Goal: Information Seeking & Learning: Understand process/instructions

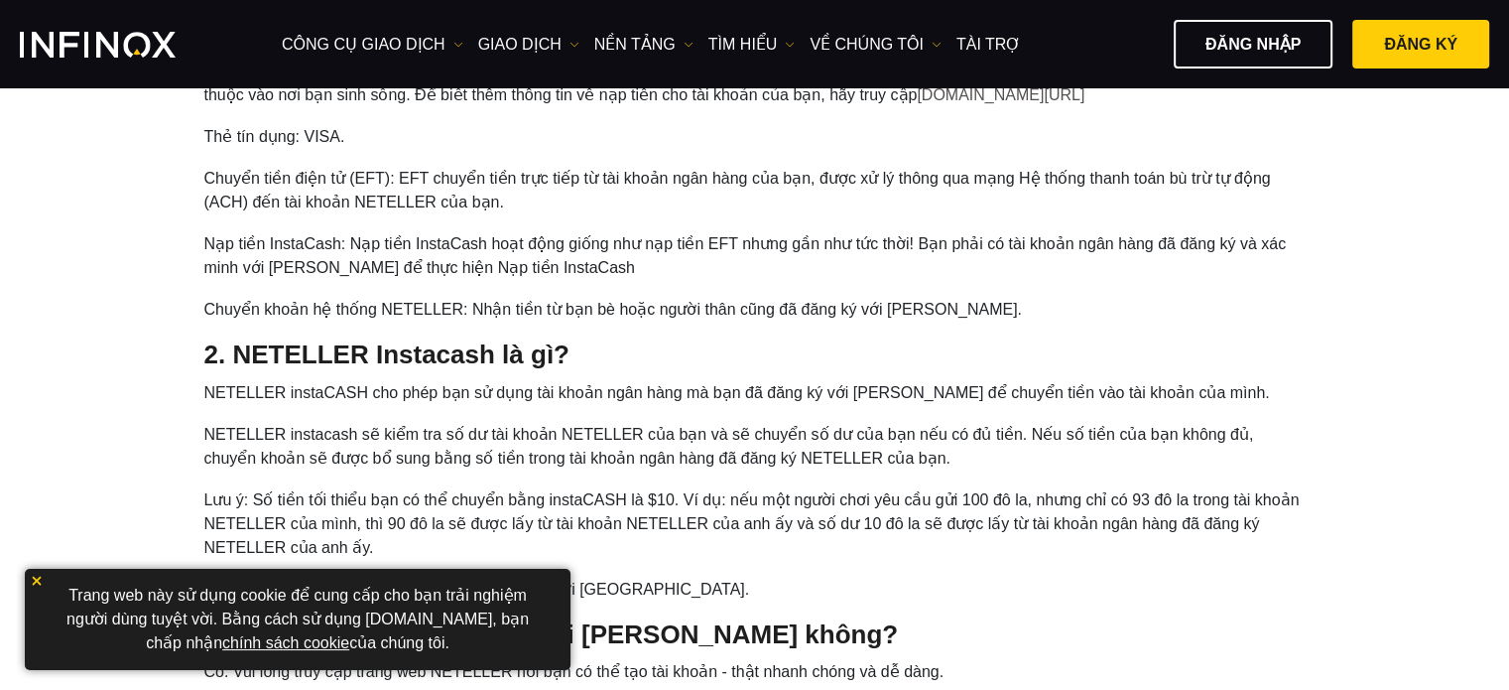
scroll to position [893, 0]
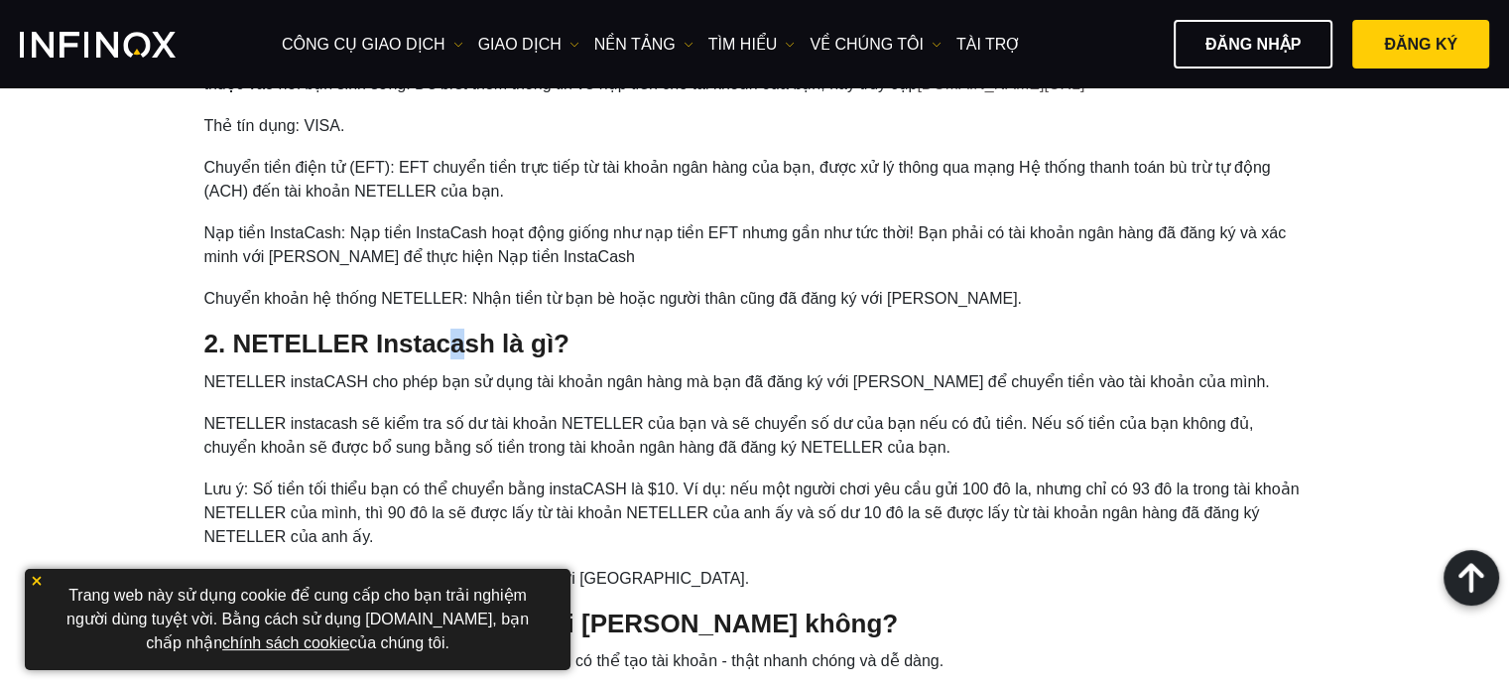
drag, startPoint x: 0, startPoint y: 0, endPoint x: 472, endPoint y: 342, distance: 583.4
click at [472, 342] on h4 "2. NETELLER Instacash là gì?" at bounding box center [755, 343] width 1102 height 31
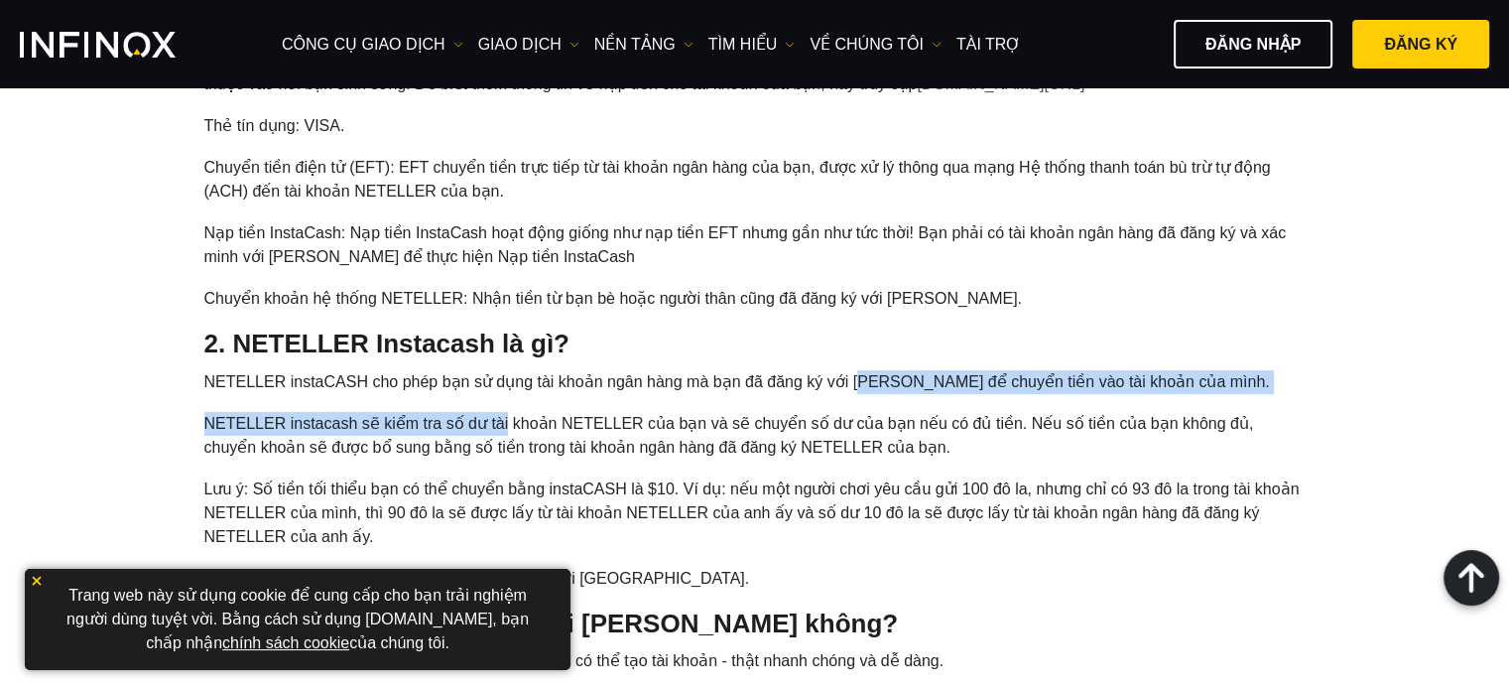
drag, startPoint x: 507, startPoint y: 396, endPoint x: 861, endPoint y: 369, distance: 355.3
click at [861, 370] on ol "NETELLER instaCASH cho phép bạn sử dụng tài khoản ngân hàng mà bạn đã đăng ký v…" at bounding box center [755, 480] width 1102 height 220
click at [861, 370] on li "NETELLER instaCASH cho phép bạn sử dụng tài khoản ngân hàng mà bạn đã đăng ký v…" at bounding box center [755, 382] width 1102 height 24
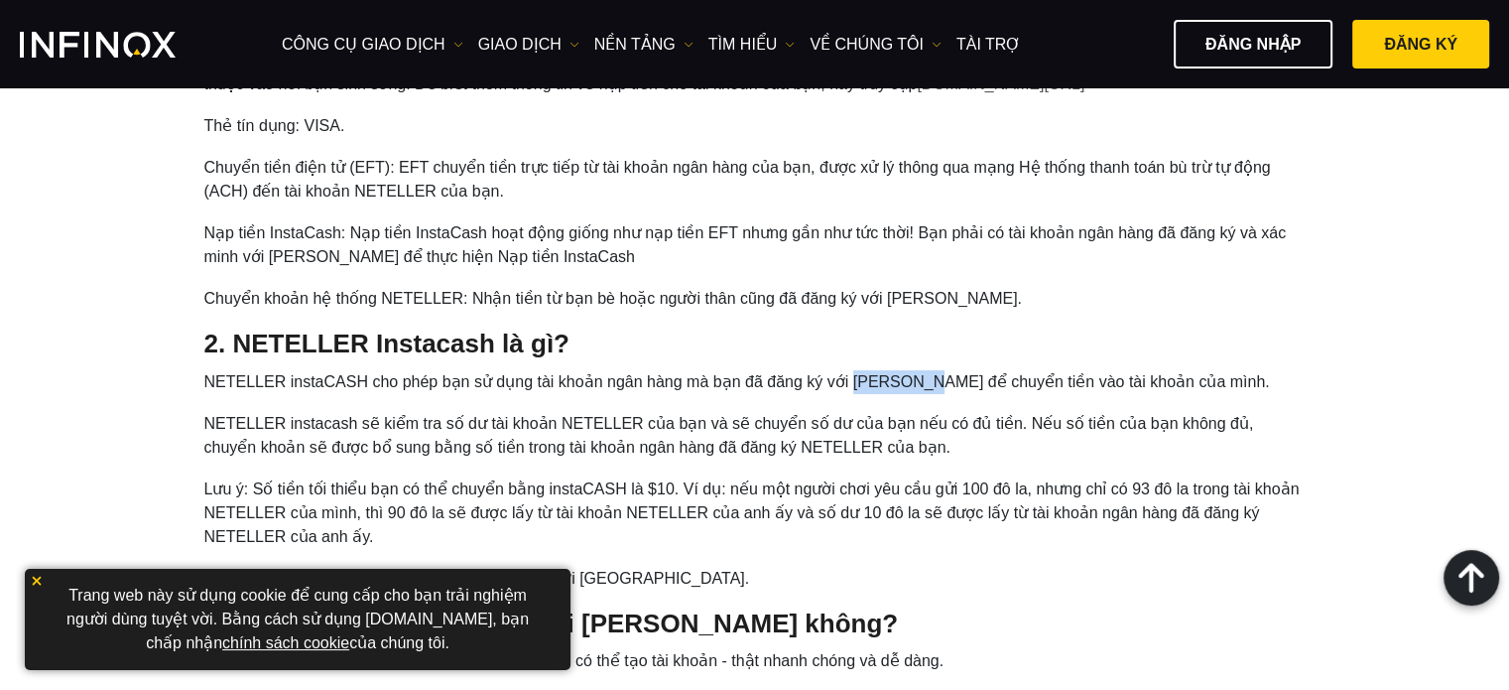
click at [861, 370] on li "NETELLER instaCASH cho phép bạn sử dụng tài khoản ngân hàng mà bạn đã đăng ký v…" at bounding box center [755, 382] width 1102 height 24
click at [740, 382] on li "NETELLER instaCASH cho phép bạn sử dụng tài khoản ngân hàng mà bạn đã đăng ký v…" at bounding box center [755, 382] width 1102 height 24
click at [738, 382] on li "NETELLER instaCASH cho phép bạn sử dụng tài khoản ngân hàng mà bạn đã đăng ký v…" at bounding box center [755, 382] width 1102 height 24
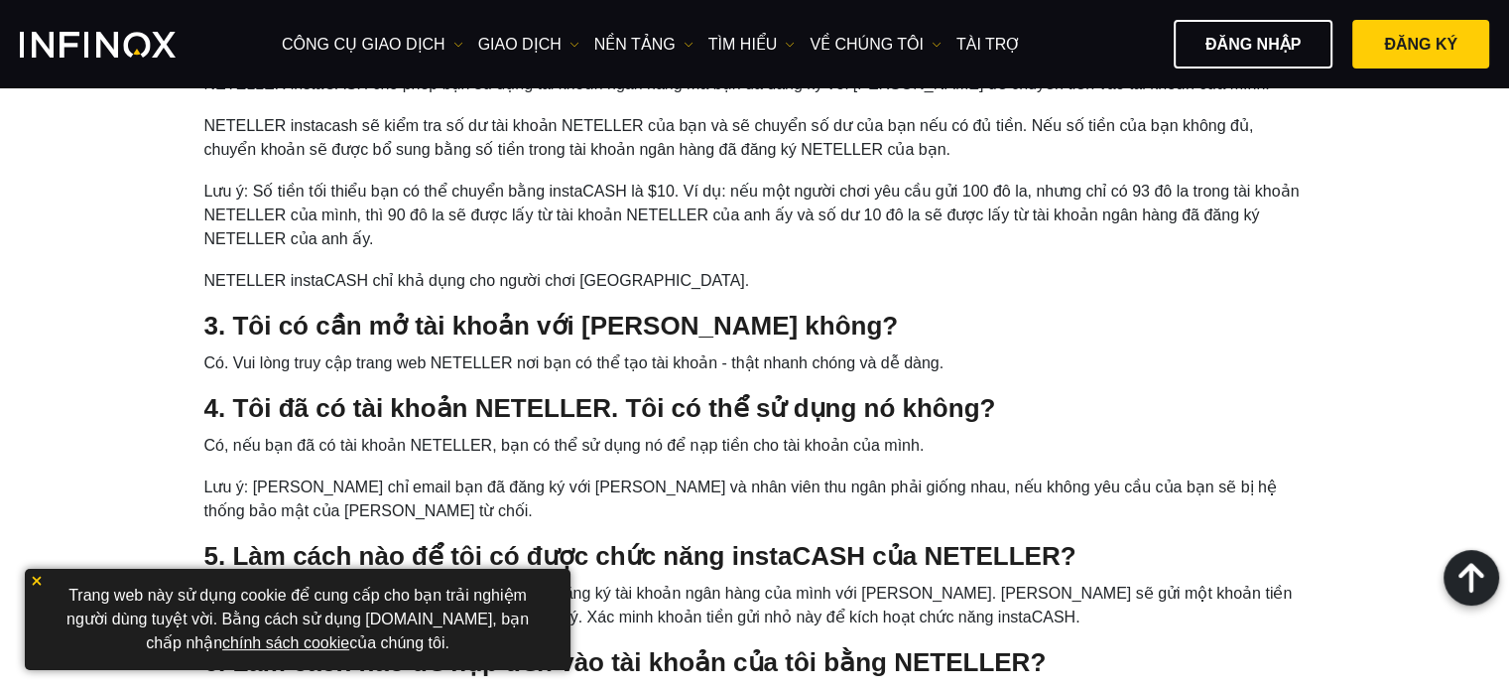
click at [560, 357] on li "Có. Vui lòng truy cập trang web NETELLER nơi bạn có thể tạo tài khoản - thật nh…" at bounding box center [755, 363] width 1102 height 24
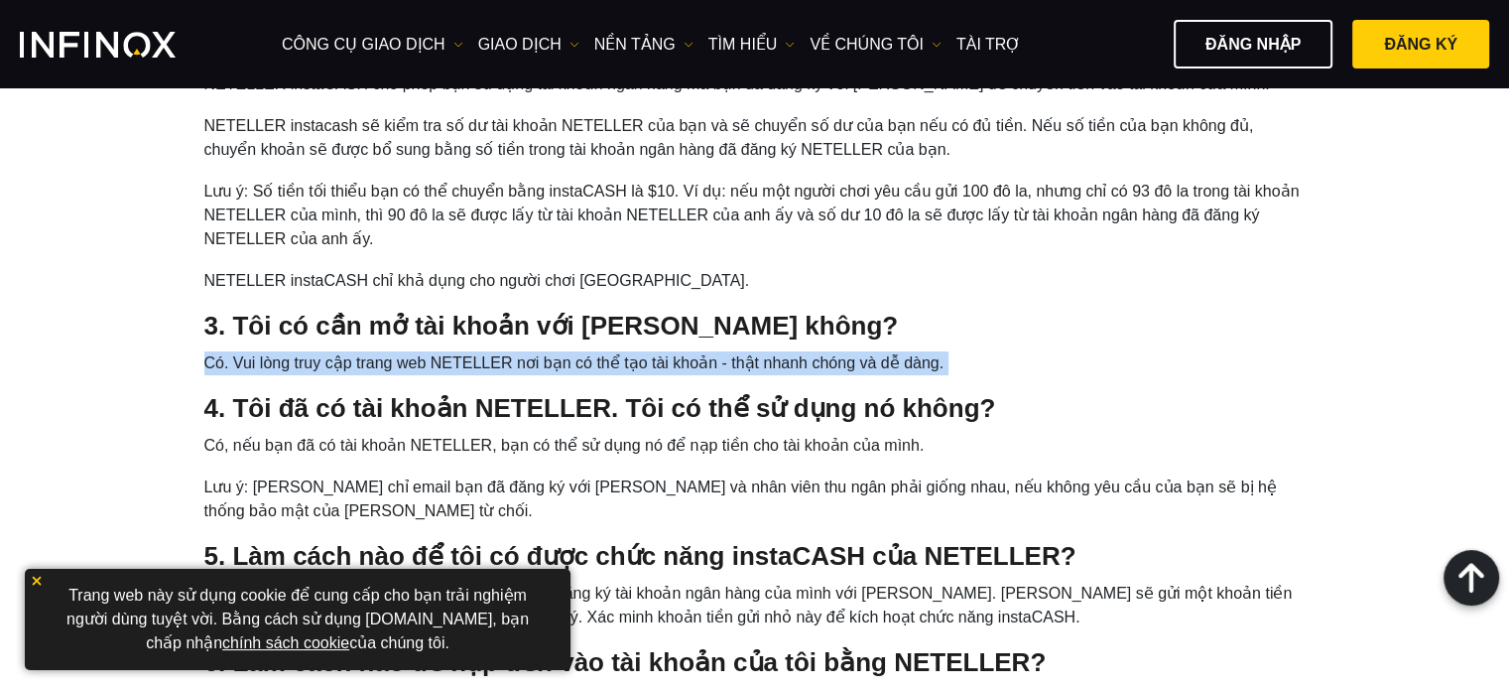
click at [560, 357] on li "Có. Vui lòng truy cập trang web NETELLER nơi bạn có thể tạo tài khoản - thật nh…" at bounding box center [755, 363] width 1102 height 24
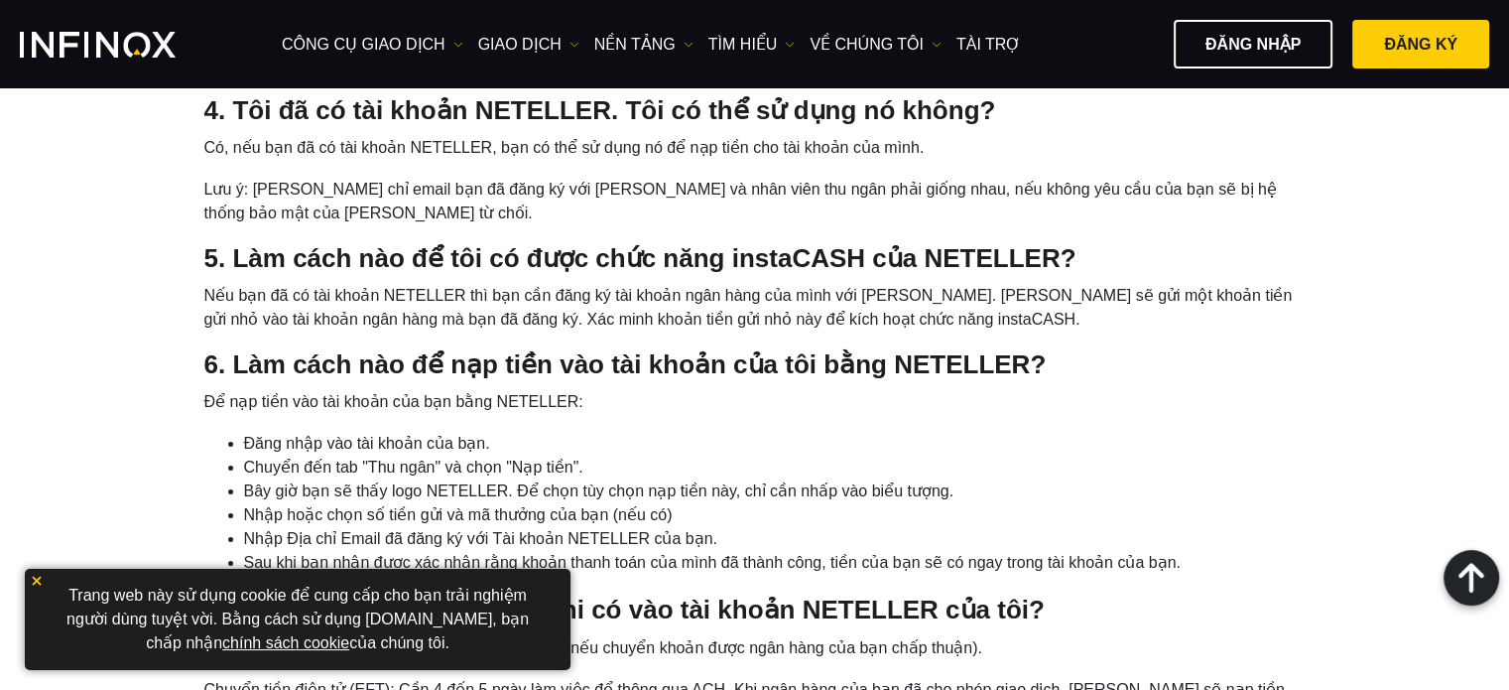
click at [489, 309] on li "Nếu bạn đã có tài khoản NETELLER thì bạn cần đăng ký tài khoản ngân hàng của mì…" at bounding box center [755, 308] width 1102 height 48
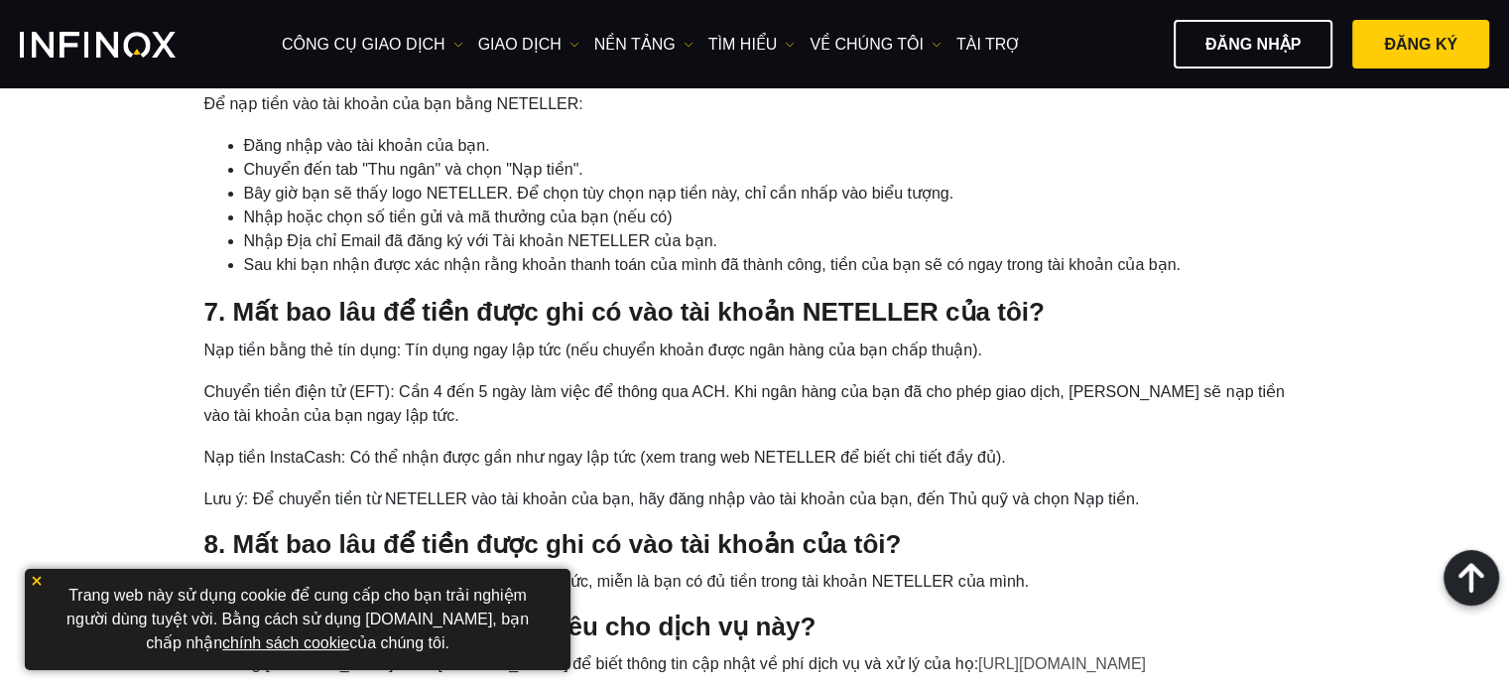
click at [481, 344] on li "Nạp tiền bằng thẻ tín dụng: Tín dụng ngay lập tức (nếu chuyển khoản được ngân h…" at bounding box center [755, 350] width 1102 height 24
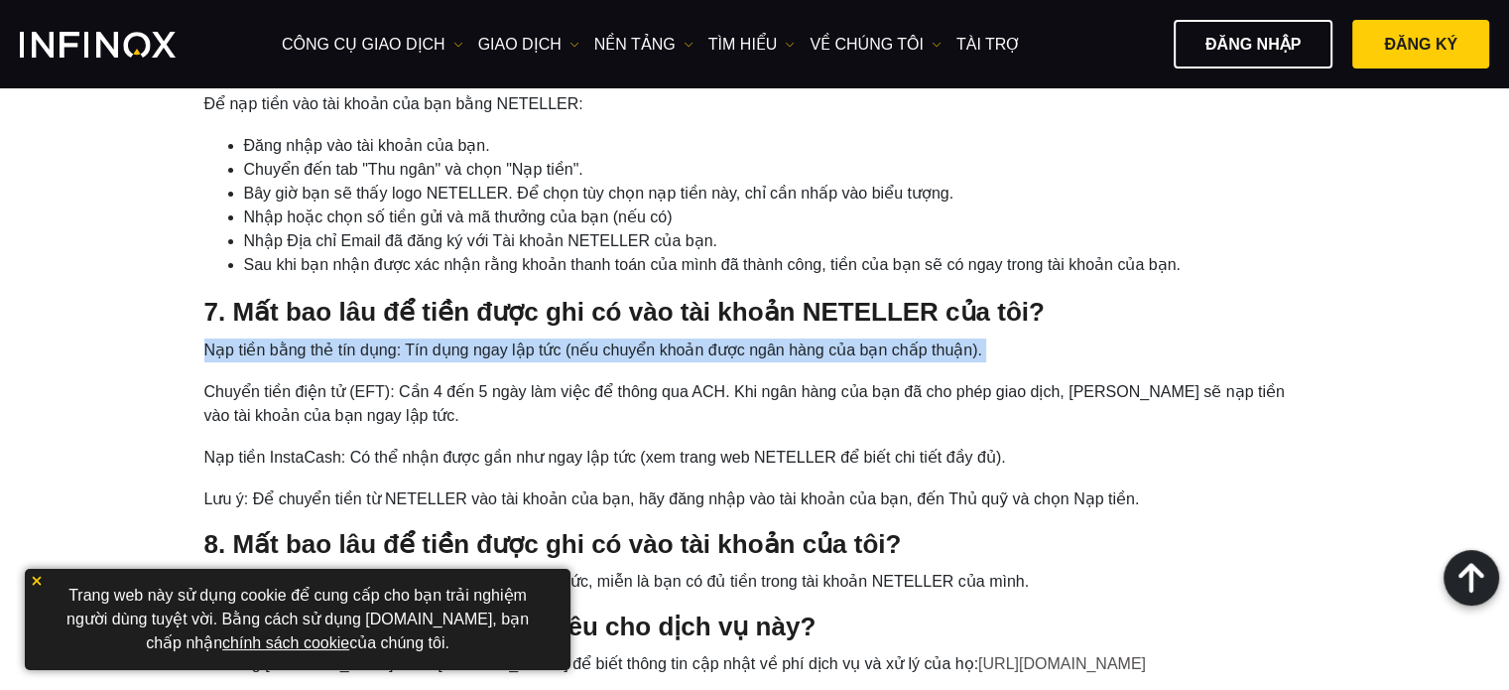
click at [481, 344] on li "Nạp tiền bằng thẻ tín dụng: Tín dụng ngay lập tức (nếu chuyển khoản được ngân h…" at bounding box center [755, 350] width 1102 height 24
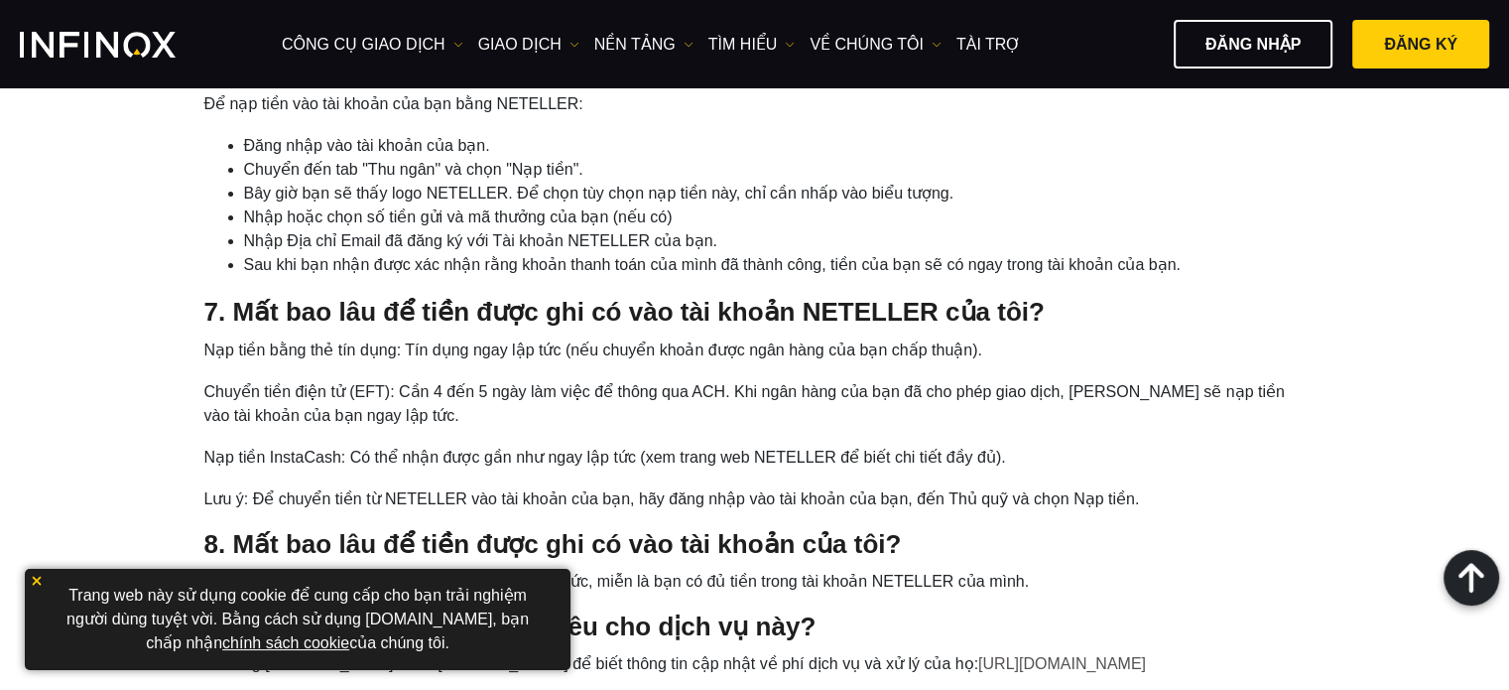
click at [549, 416] on li "Chuyển tiền điện tử (EFT): Cần 4 đến 5 ngày làm việc để thông qua ACH. Khi ngân…" at bounding box center [755, 404] width 1102 height 48
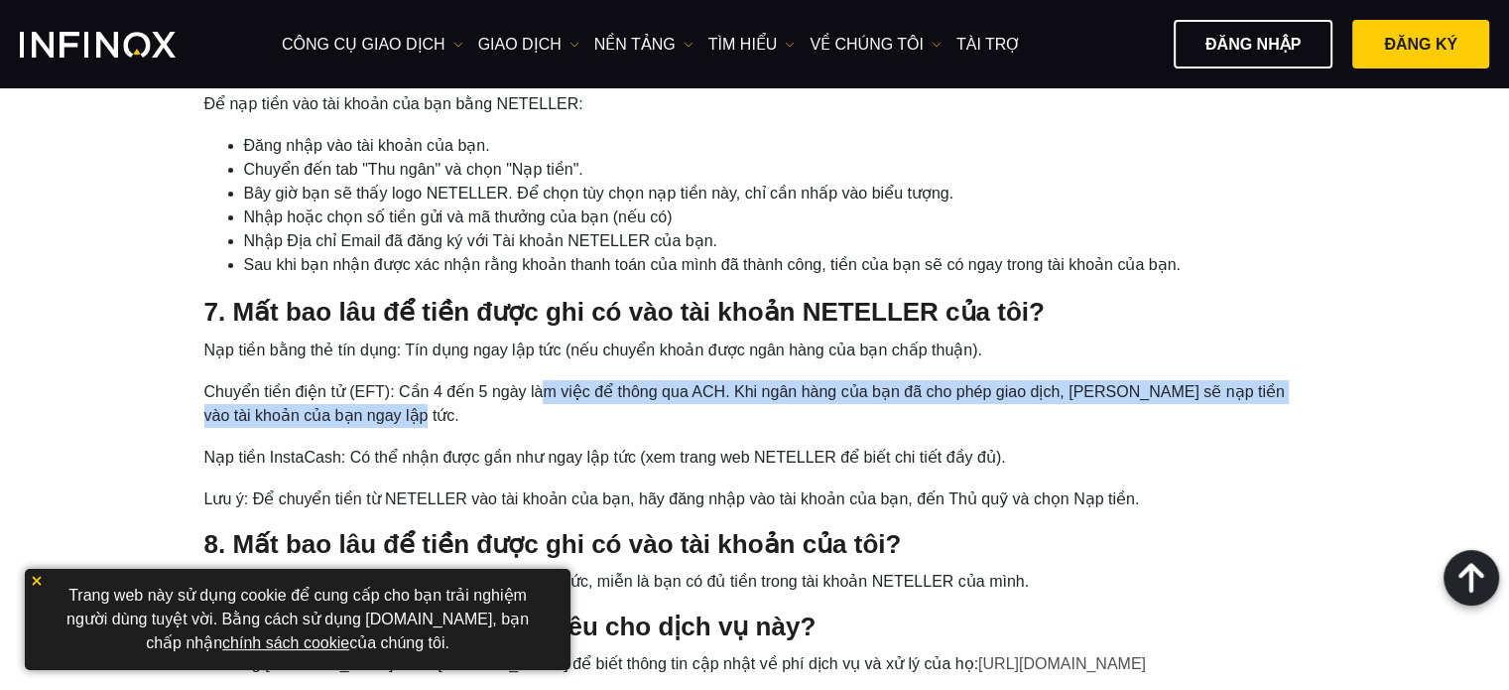
click at [542, 403] on li "Chuyển tiền điện tử (EFT): Cần 4 đến 5 ngày làm việc để thông qua ACH. Khi ngân…" at bounding box center [755, 404] width 1102 height 48
click at [540, 400] on li "Chuyển tiền điện tử (EFT): Cần 4 đến 5 ngày làm việc để thông qua ACH. Khi ngân…" at bounding box center [755, 404] width 1102 height 48
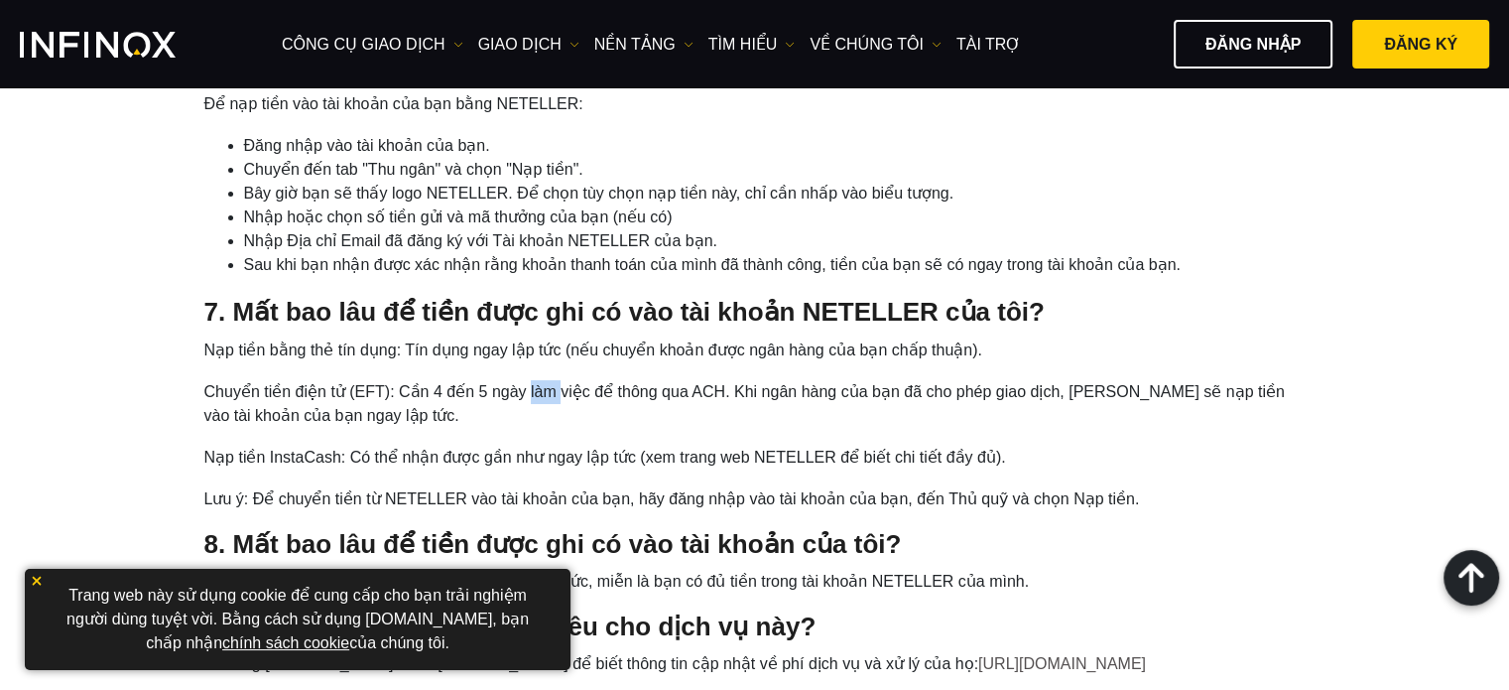
click at [540, 400] on li "Chuyển tiền điện tử (EFT): Cần 4 đến 5 ngày làm việc để thông qua ACH. Khi ngân…" at bounding box center [755, 404] width 1102 height 48
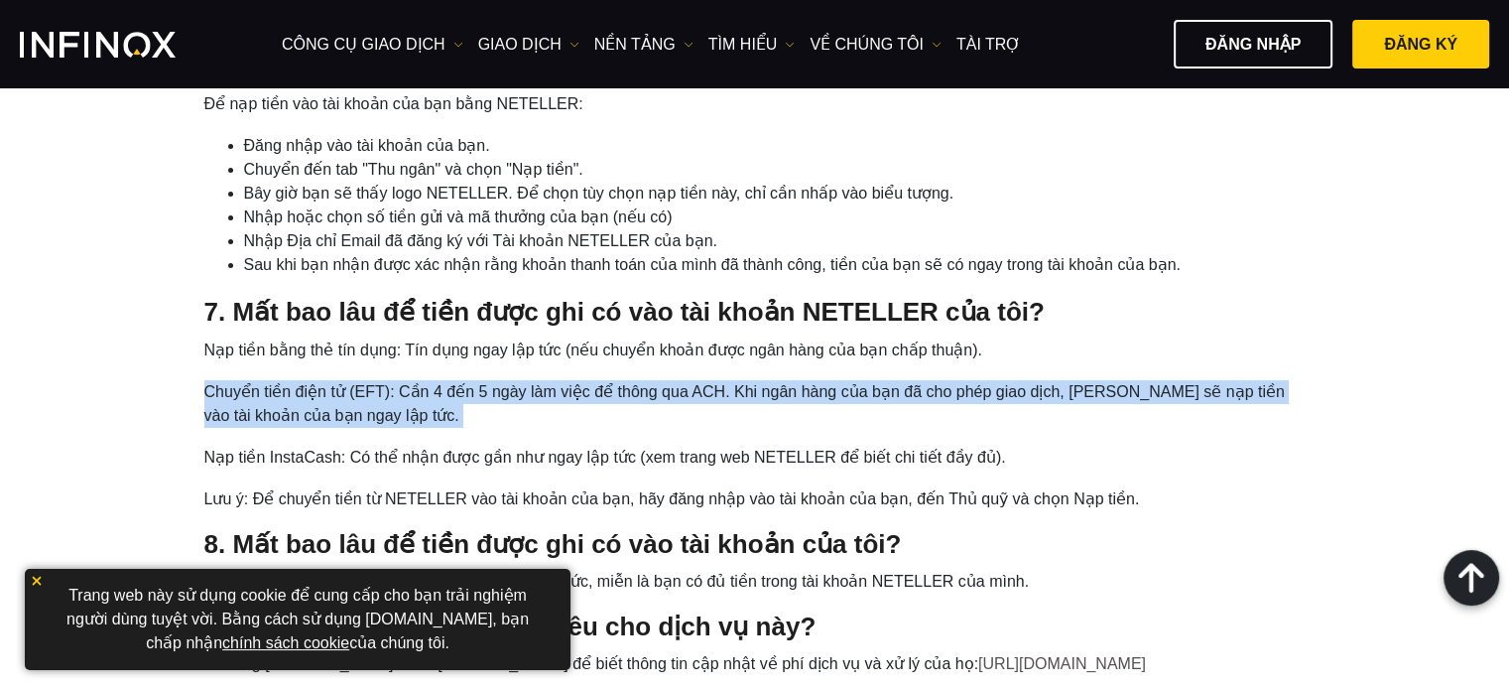
click at [540, 400] on li "Chuyển tiền điện tử (EFT): Cần 4 đến 5 ngày làm việc để thông qua ACH. Khi ngân…" at bounding box center [755, 404] width 1102 height 48
click at [608, 392] on li "Chuyển tiền điện tử (EFT): Cần 4 đến 5 ngày làm việc để thông qua ACH. Khi ngân…" at bounding box center [755, 404] width 1102 height 48
click at [611, 375] on ol "Nạp tiền bằng thẻ tín dụng: Tín dụng ngay lập tức (nếu chuyển khoản được ngân h…" at bounding box center [755, 424] width 1102 height 173
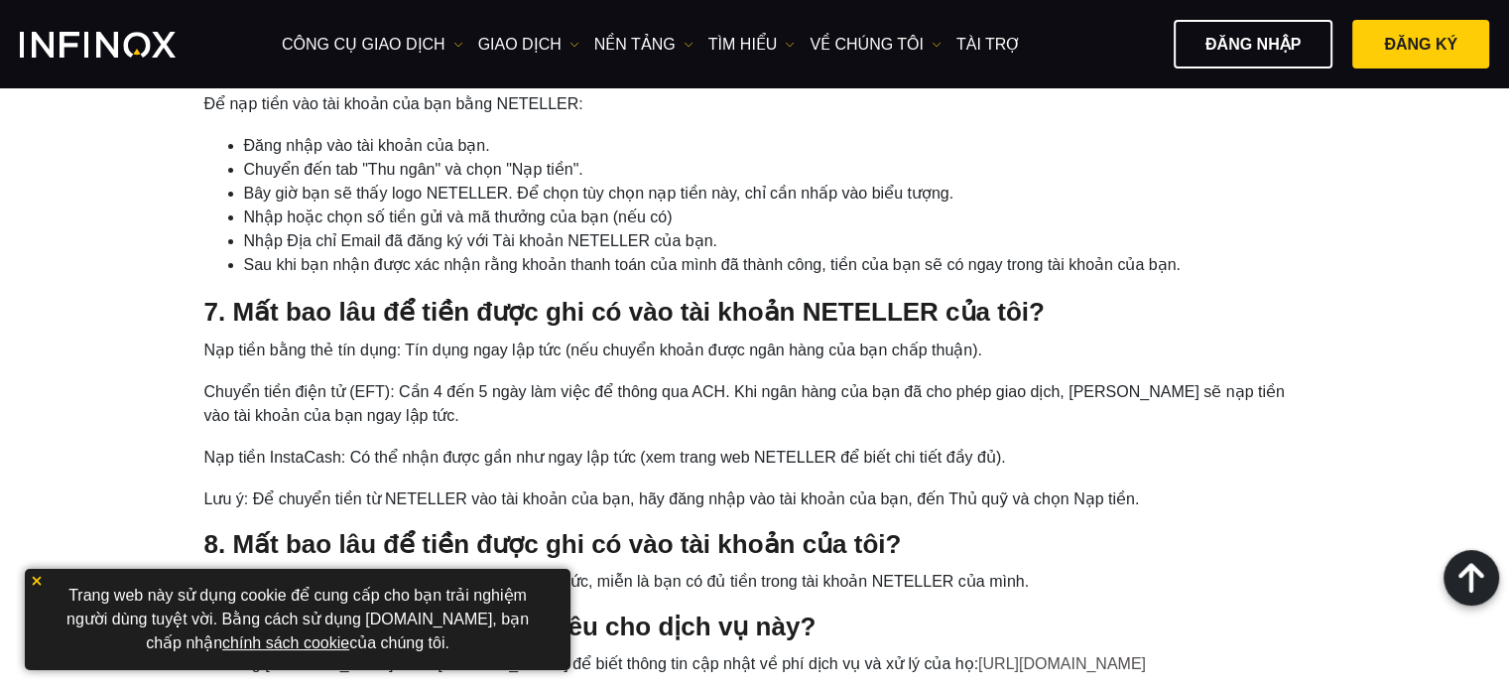
click at [604, 444] on ol "Nạp tiền bằng thẻ tín dụng: Tín dụng ngay lập tức (nếu chuyển khoản được ngân h…" at bounding box center [755, 424] width 1102 height 173
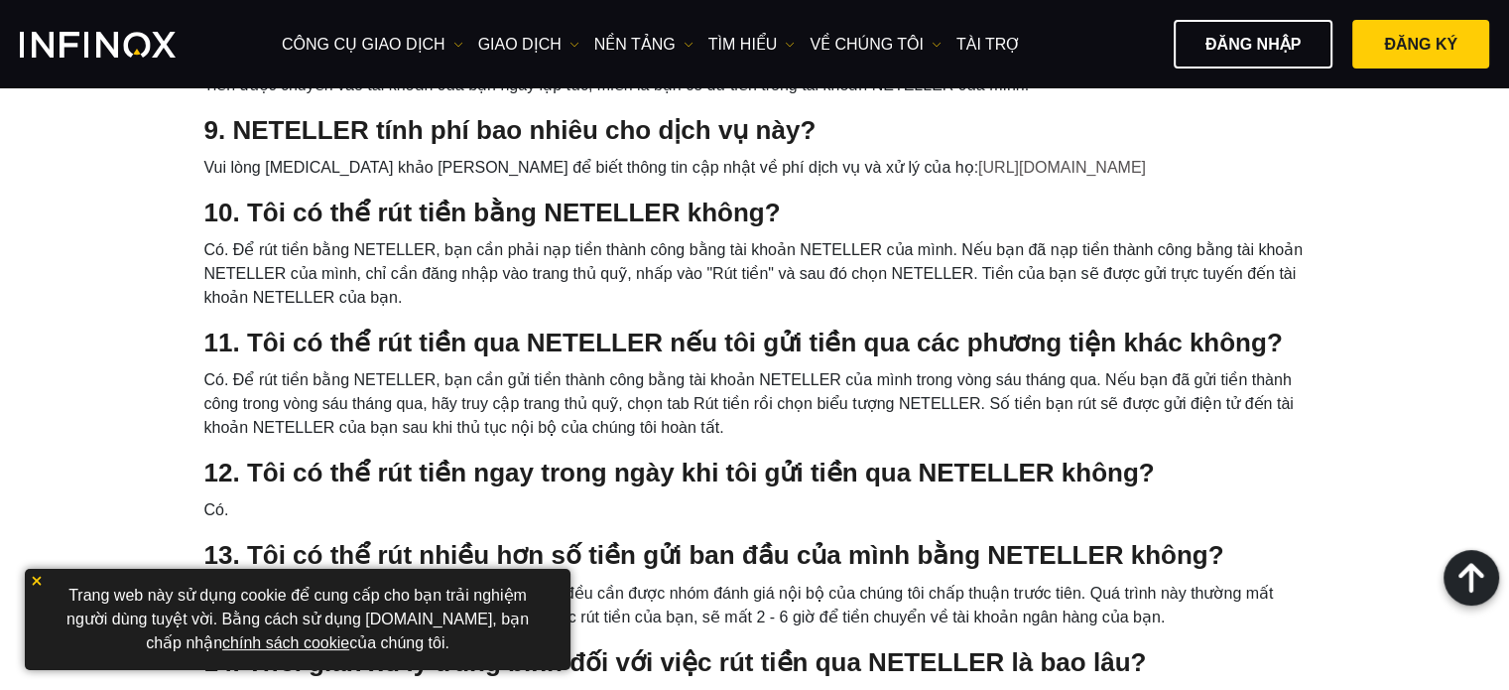
click at [525, 297] on li "Có. Để rút tiền bằng NETELLER, bạn cần phải nạp tiền thành công bằng tài khoản …" at bounding box center [755, 273] width 1102 height 71
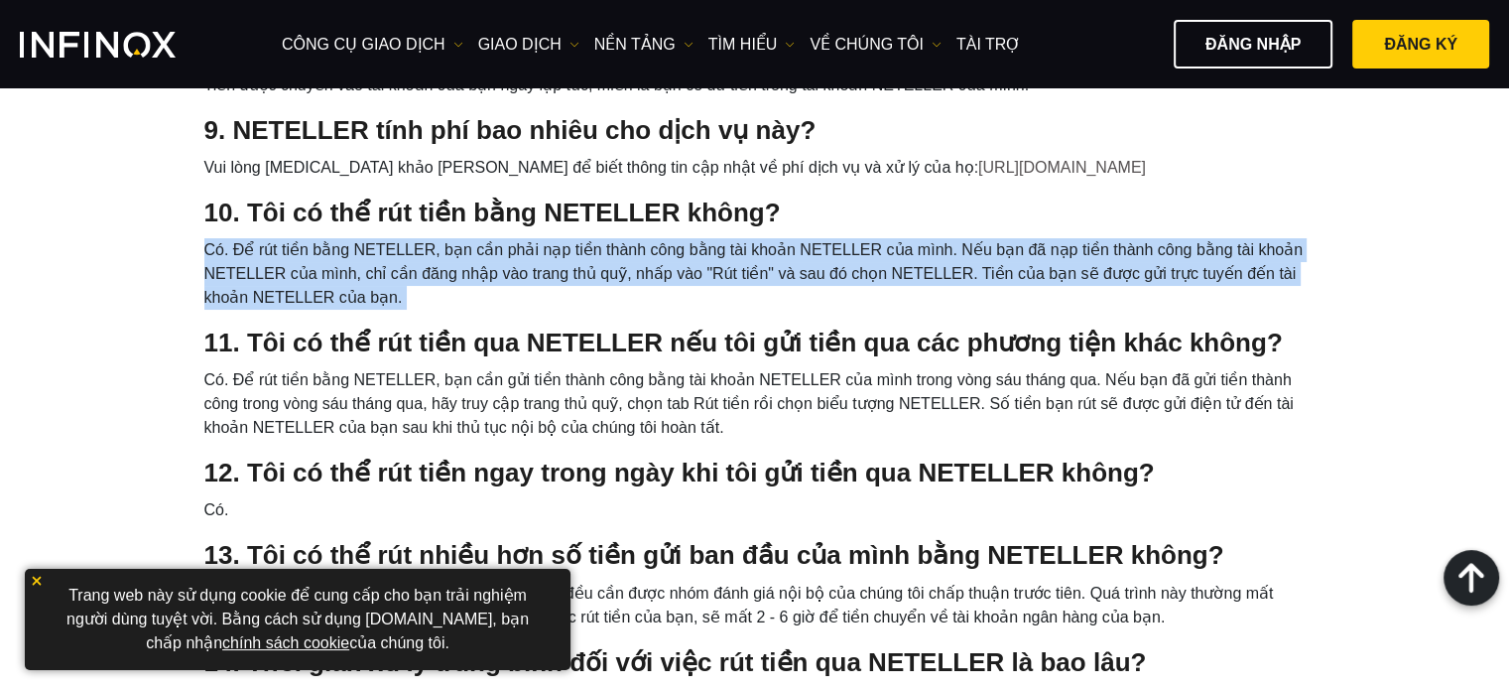
click at [525, 297] on li "Có. Để rút tiền bằng NETELLER, bạn cần phải nạp tiền thành công bằng tài khoản …" at bounding box center [755, 273] width 1102 height 71
click at [530, 259] on li "Có. Để rút tiền bằng NETELLER, bạn cần phải nạp tiền thành công bằng tài khoản …" at bounding box center [755, 273] width 1102 height 71
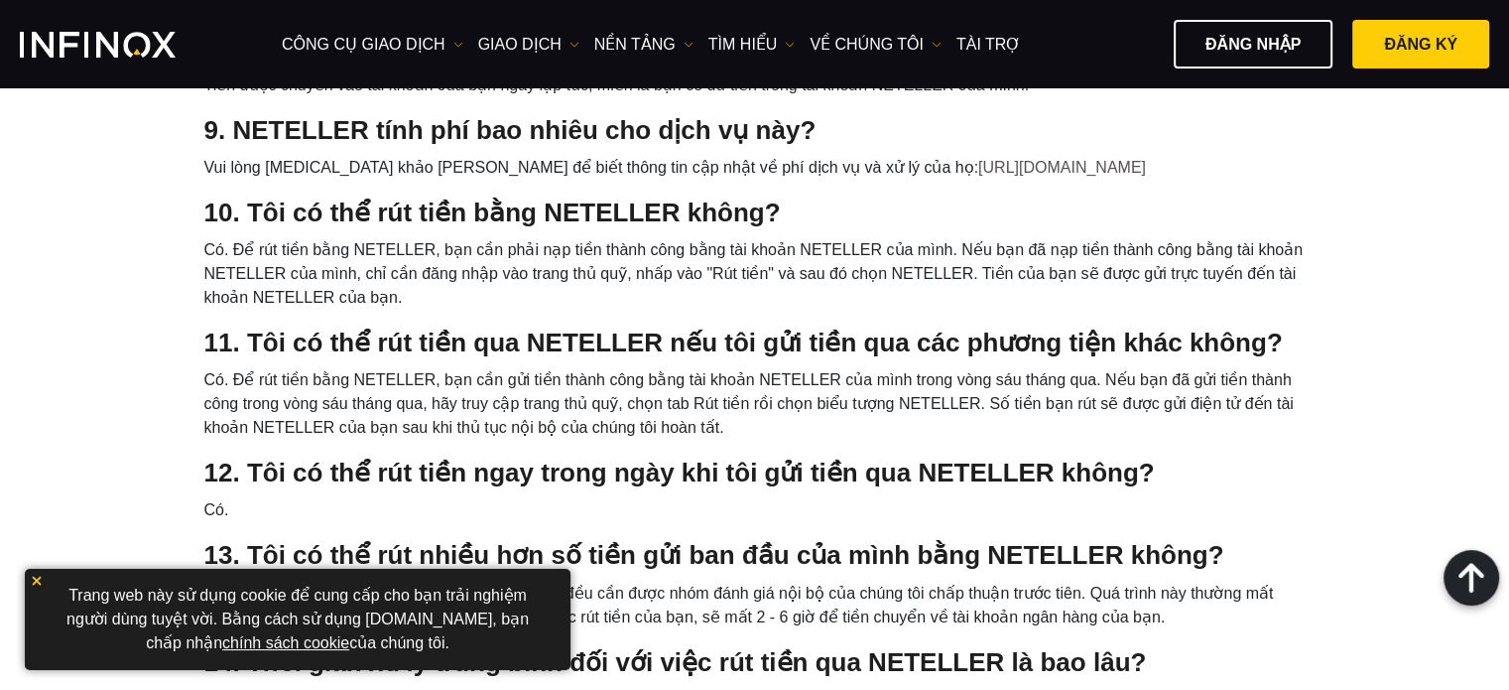
click at [530, 259] on li "Có. Để rút tiền bằng NETELLER, bạn cần phải nạp tiền thành công bằng tài khoản …" at bounding box center [755, 273] width 1102 height 71
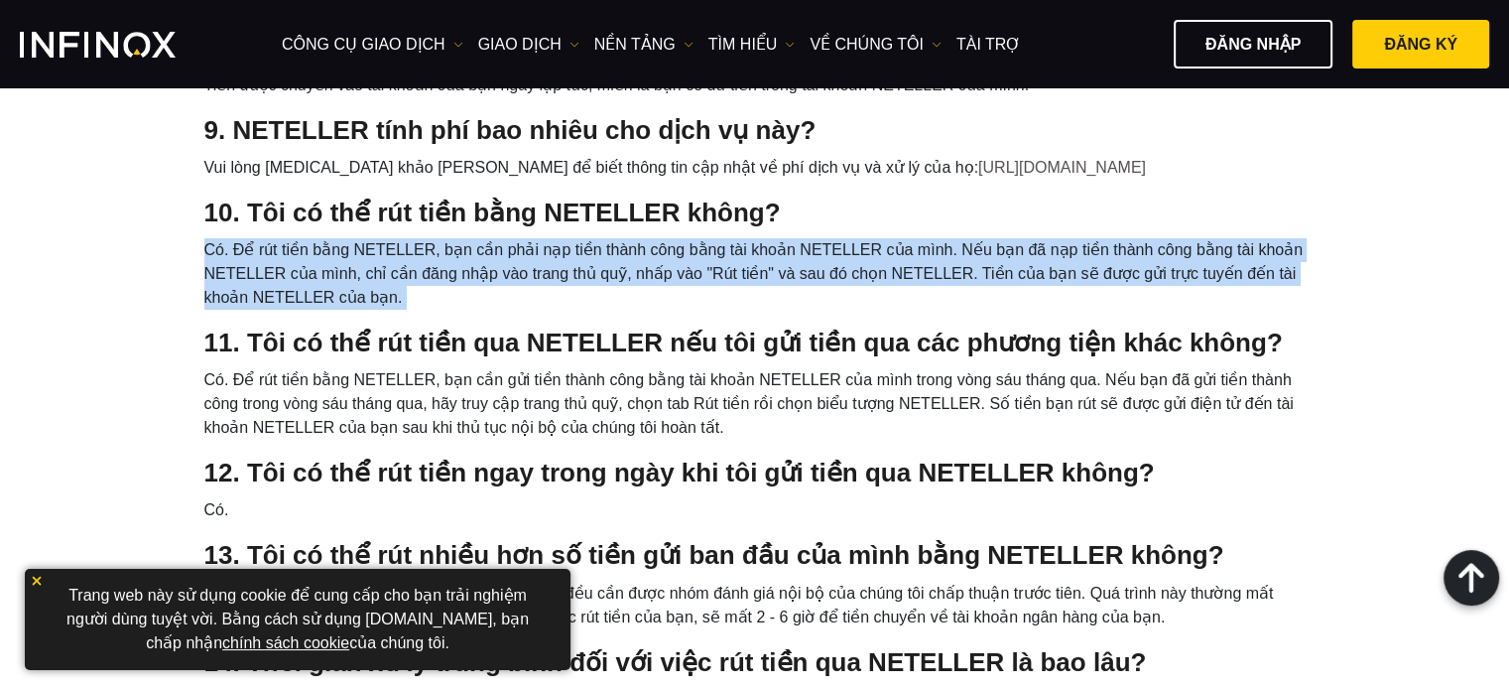
click at [530, 259] on li "Có. Để rút tiền bằng NETELLER, bạn cần phải nạp tiền thành công bằng tài khoản …" at bounding box center [755, 273] width 1102 height 71
click at [553, 290] on li "Có. Để rút tiền bằng NETELLER, bạn cần phải nạp tiền thành công bằng tài khoản …" at bounding box center [755, 273] width 1102 height 71
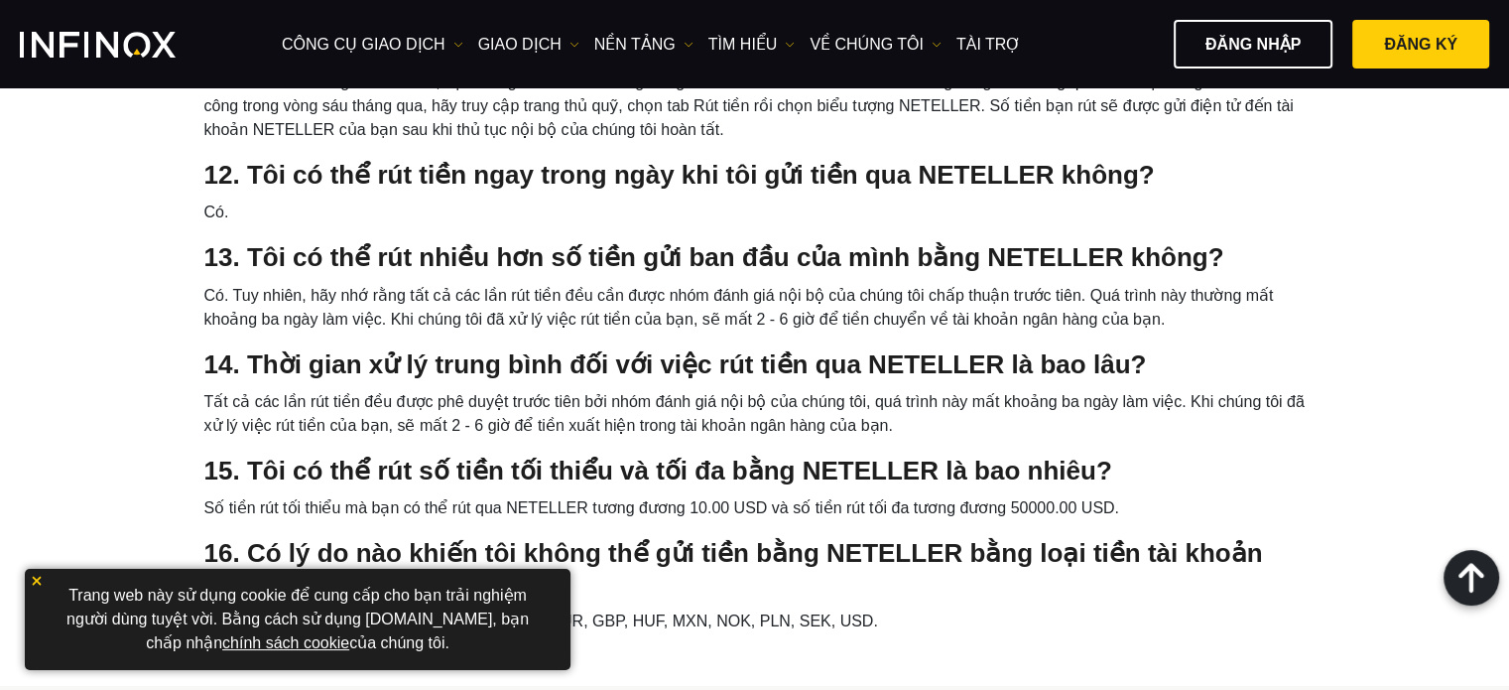
click at [520, 394] on li "Tất cả các lần rút tiền đều được phê duyệt trước tiên bởi nhóm đánh giá nội bộ …" at bounding box center [755, 414] width 1102 height 48
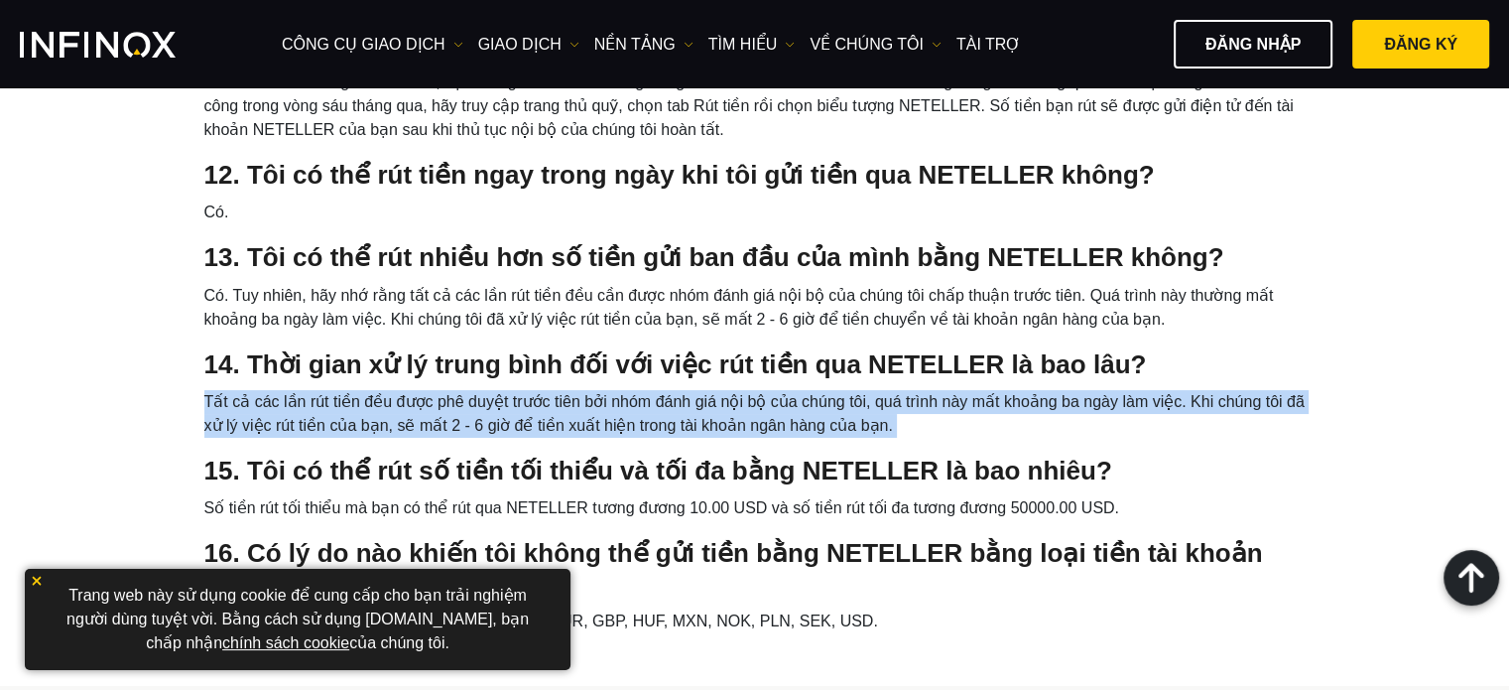
click at [520, 394] on li "Tất cả các lần rút tiền đều được phê duyệt trước tiên bởi nhóm đánh giá nội bộ …" at bounding box center [755, 414] width 1102 height 48
click at [538, 408] on li "Tất cả các lần rút tiền đều được phê duyệt trước tiên bởi nhóm đánh giá nội bộ …" at bounding box center [755, 414] width 1102 height 48
